Goal: Task Accomplishment & Management: Complete application form

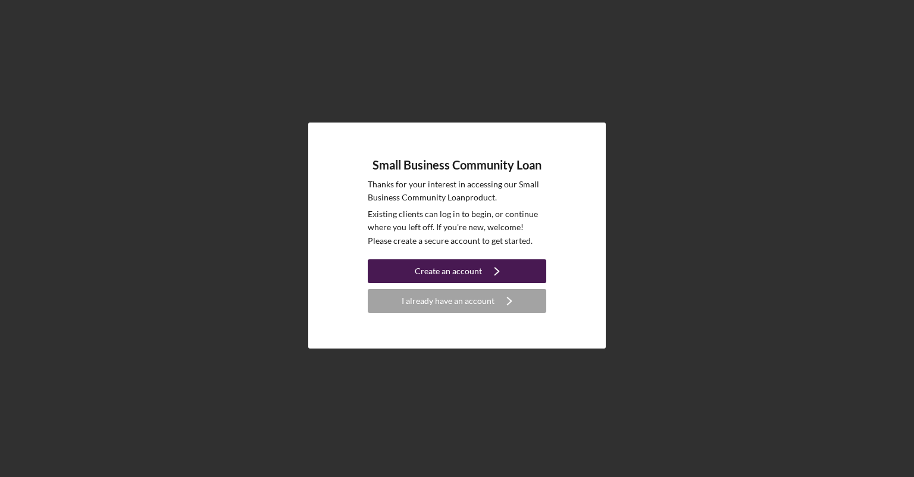
click at [431, 274] on div "Create an account" at bounding box center [448, 272] width 67 height 24
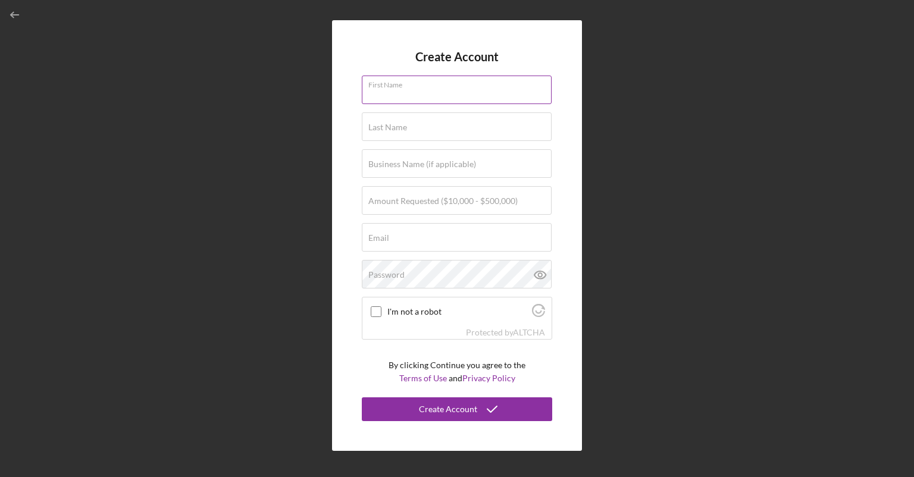
click at [430, 93] on input "First Name" at bounding box center [457, 90] width 190 height 29
